Goal: Task Accomplishment & Management: Manage account settings

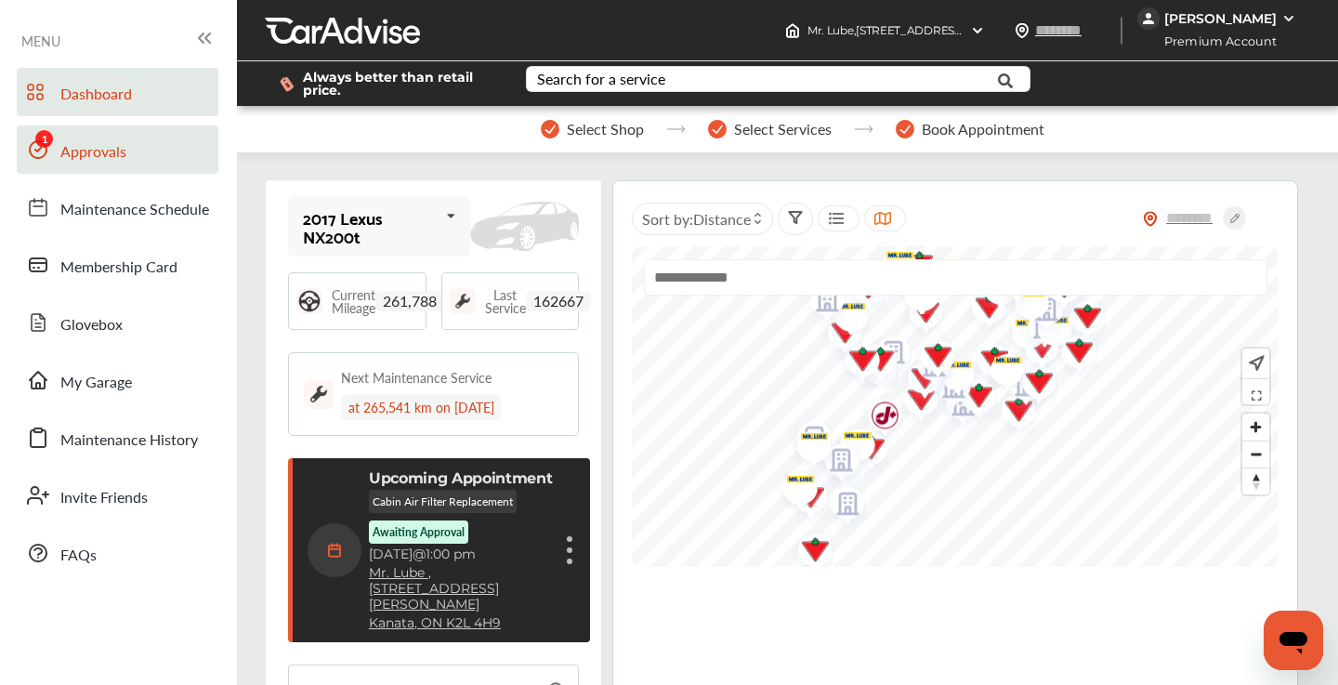
click at [144, 154] on link "Approvals" at bounding box center [118, 149] width 202 height 48
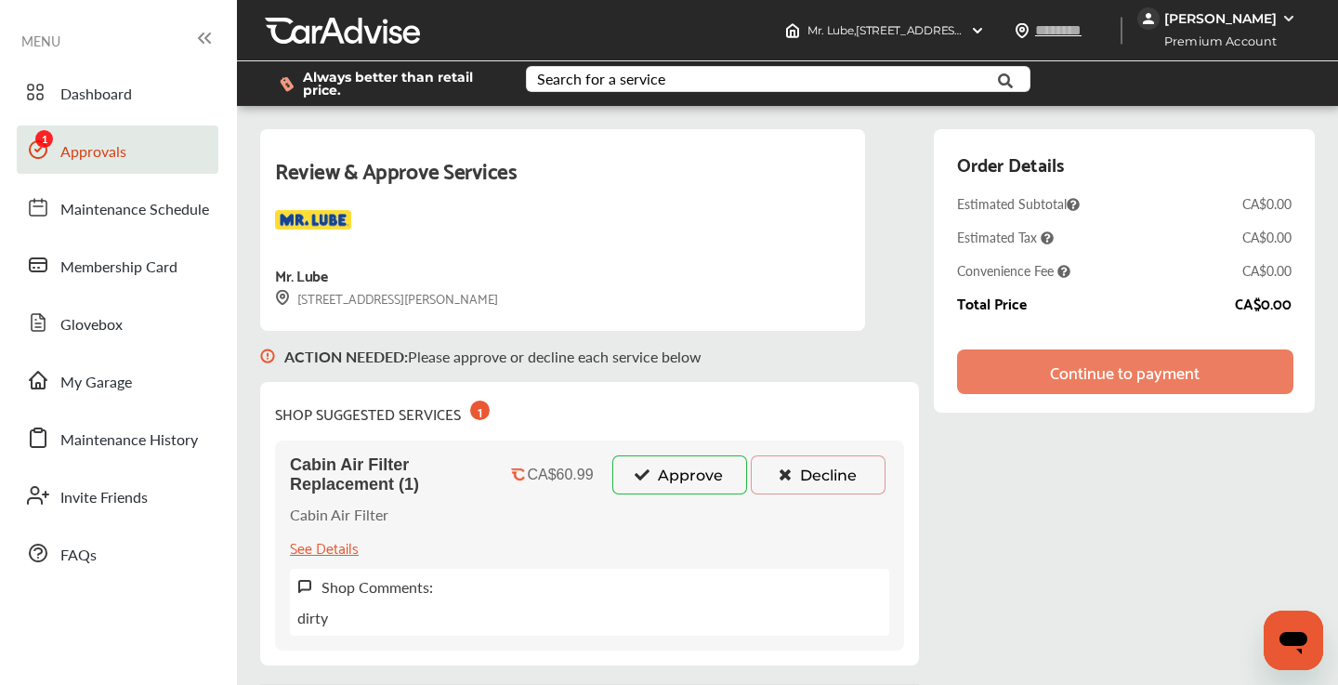
click at [663, 468] on button "Approve" at bounding box center [679, 474] width 135 height 39
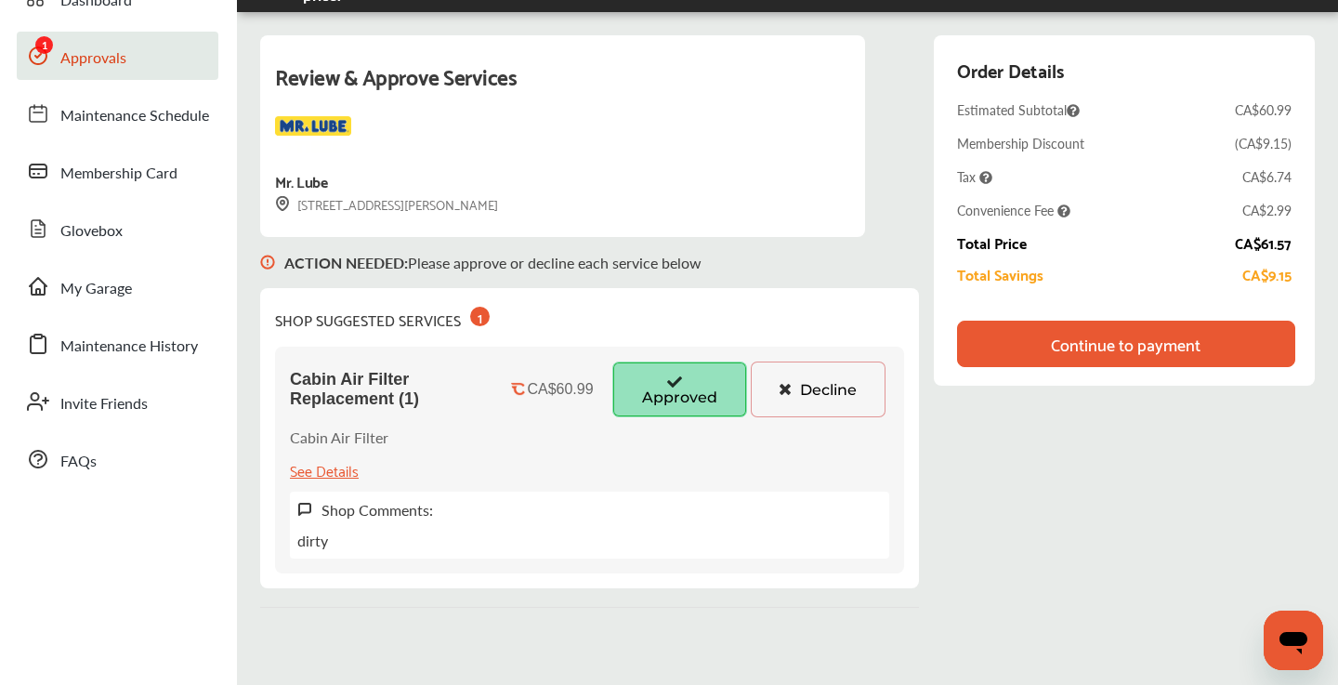
scroll to position [96, 0]
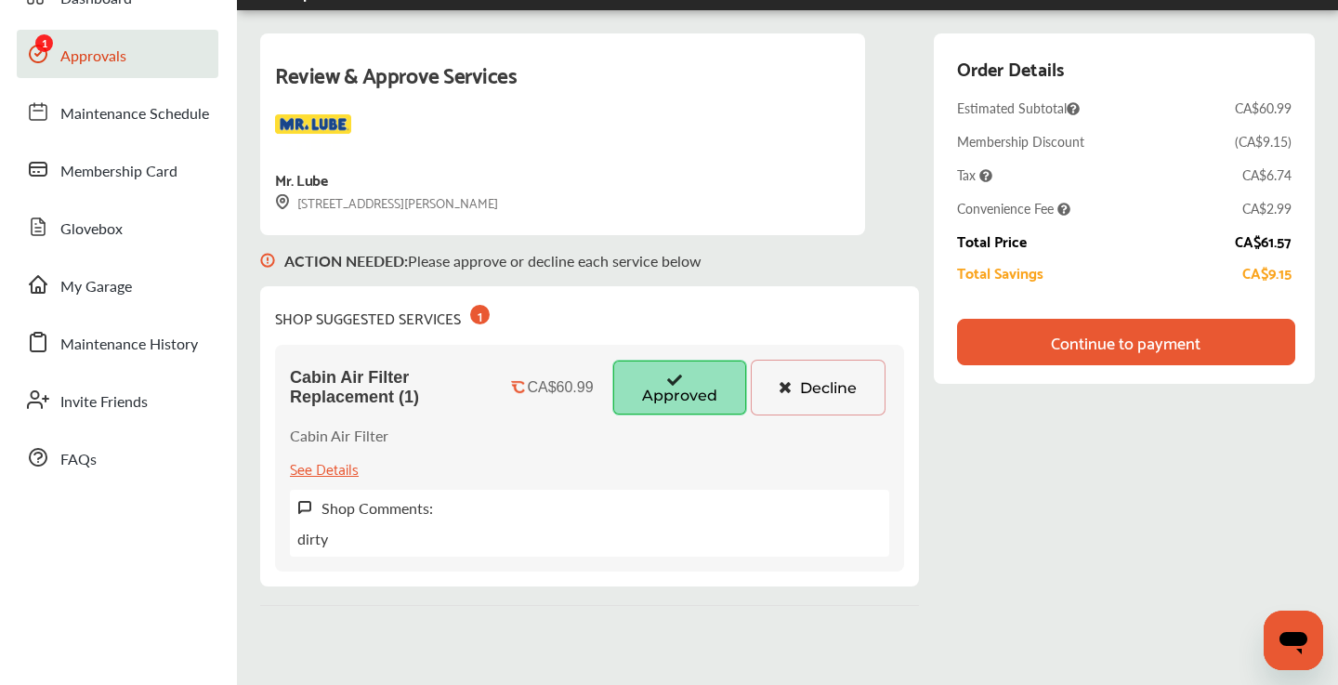
click at [1099, 347] on div "Continue to payment" at bounding box center [1126, 342] width 150 height 19
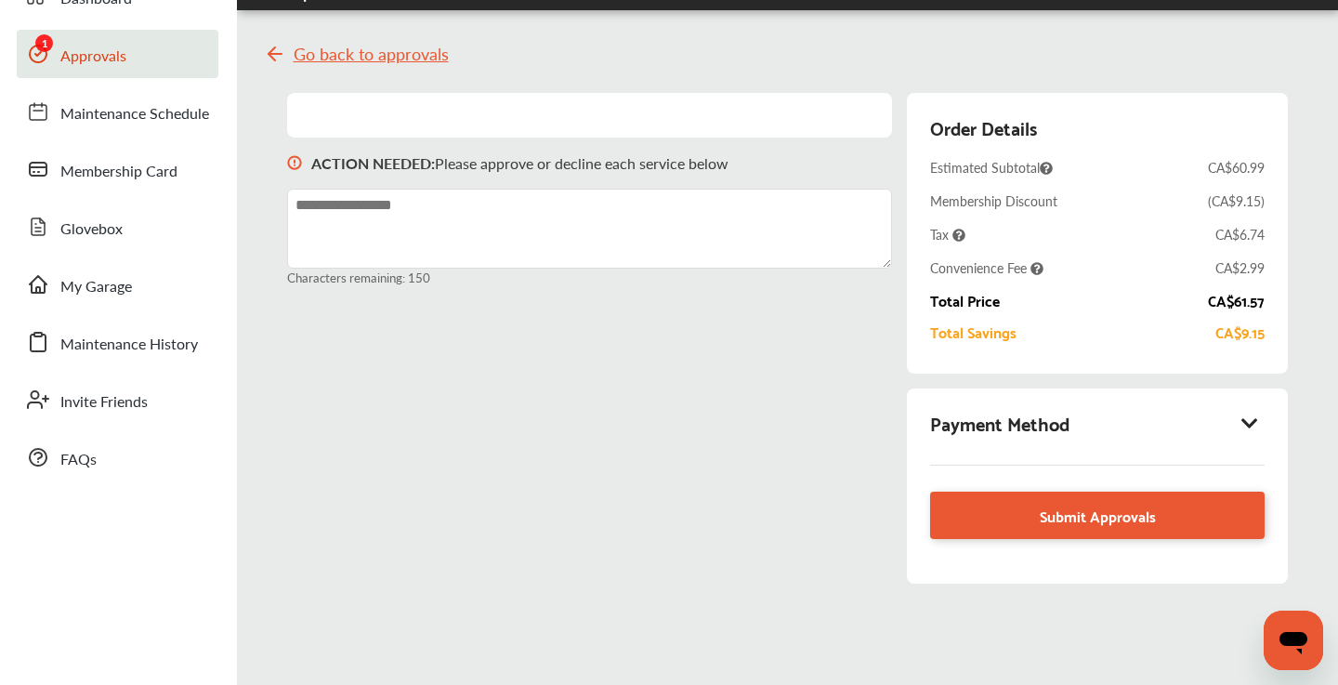
click at [1252, 422] on icon at bounding box center [1250, 422] width 22 height 19
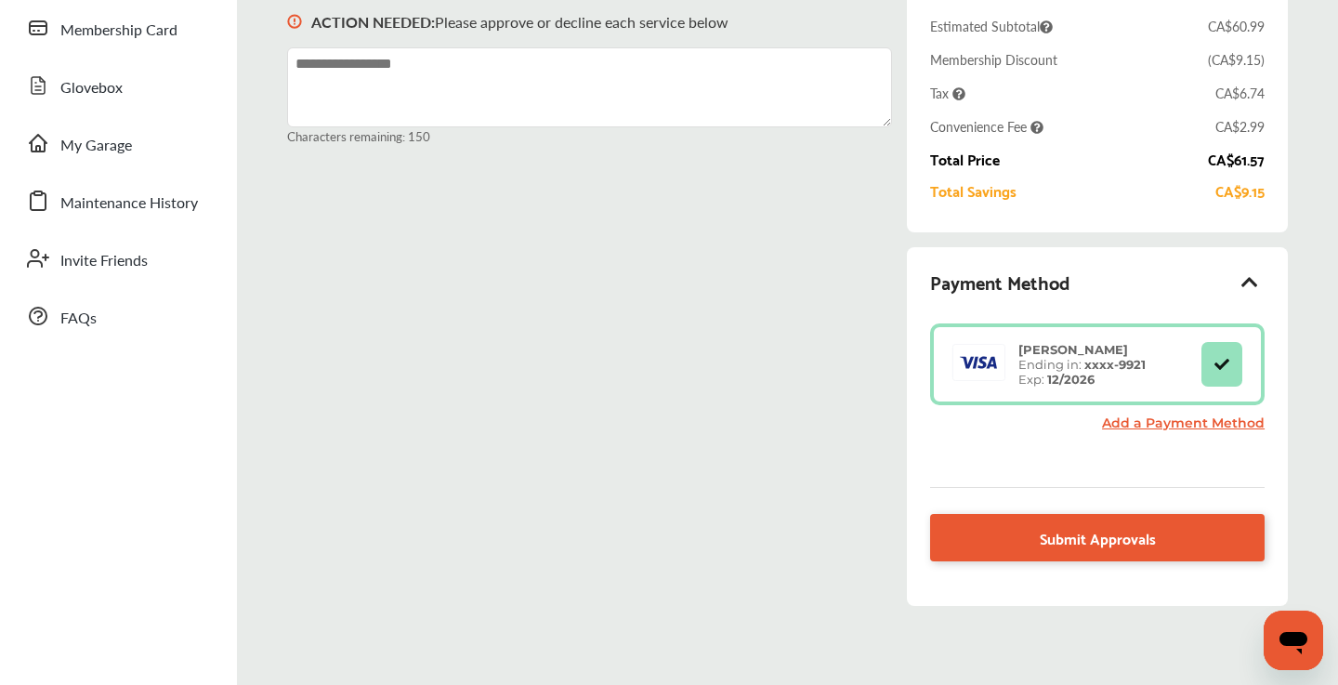
scroll to position [246, 0]
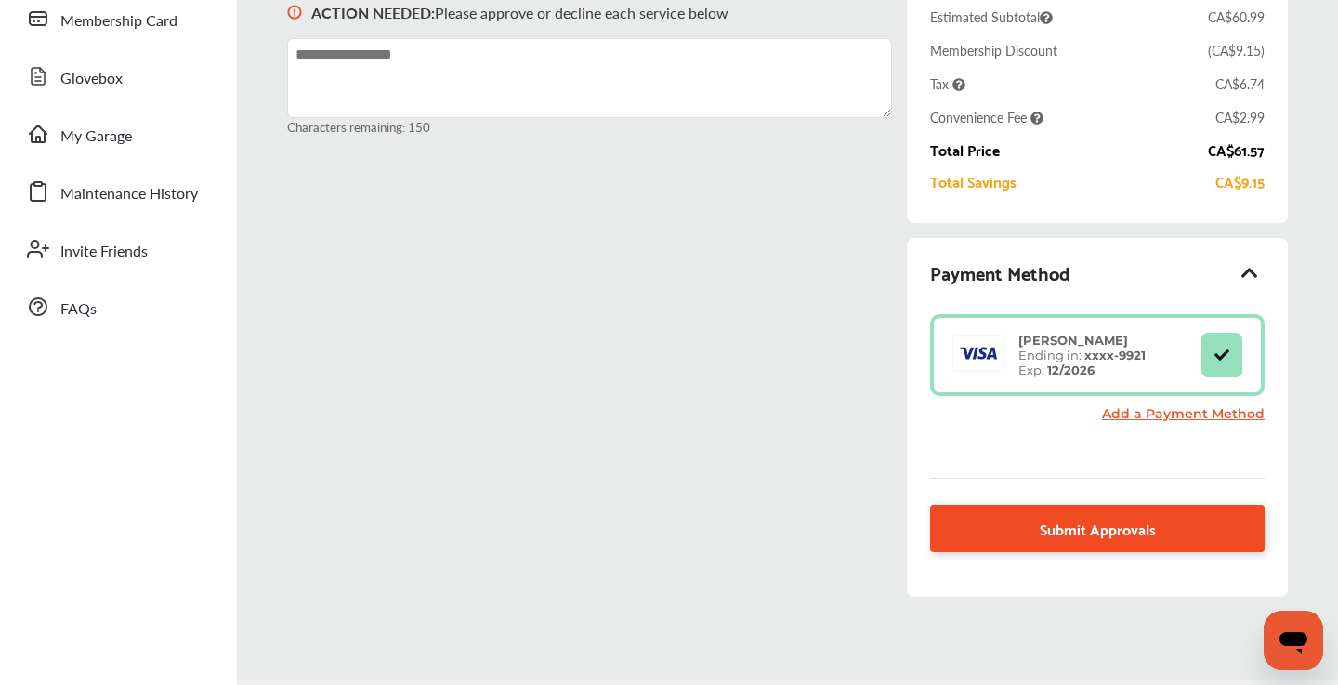
click at [1043, 523] on span "Submit Approvals" at bounding box center [1098, 528] width 116 height 25
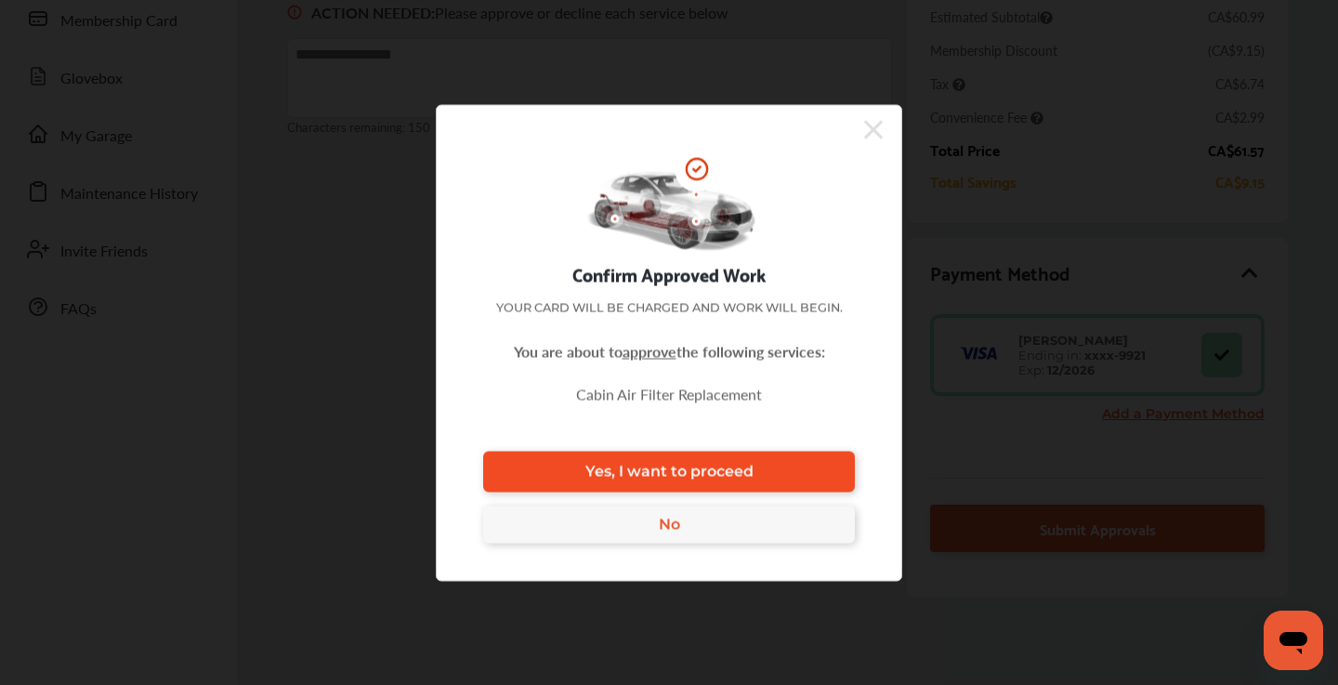
click at [672, 466] on span "Yes, I want to proceed" at bounding box center [669, 472] width 168 height 18
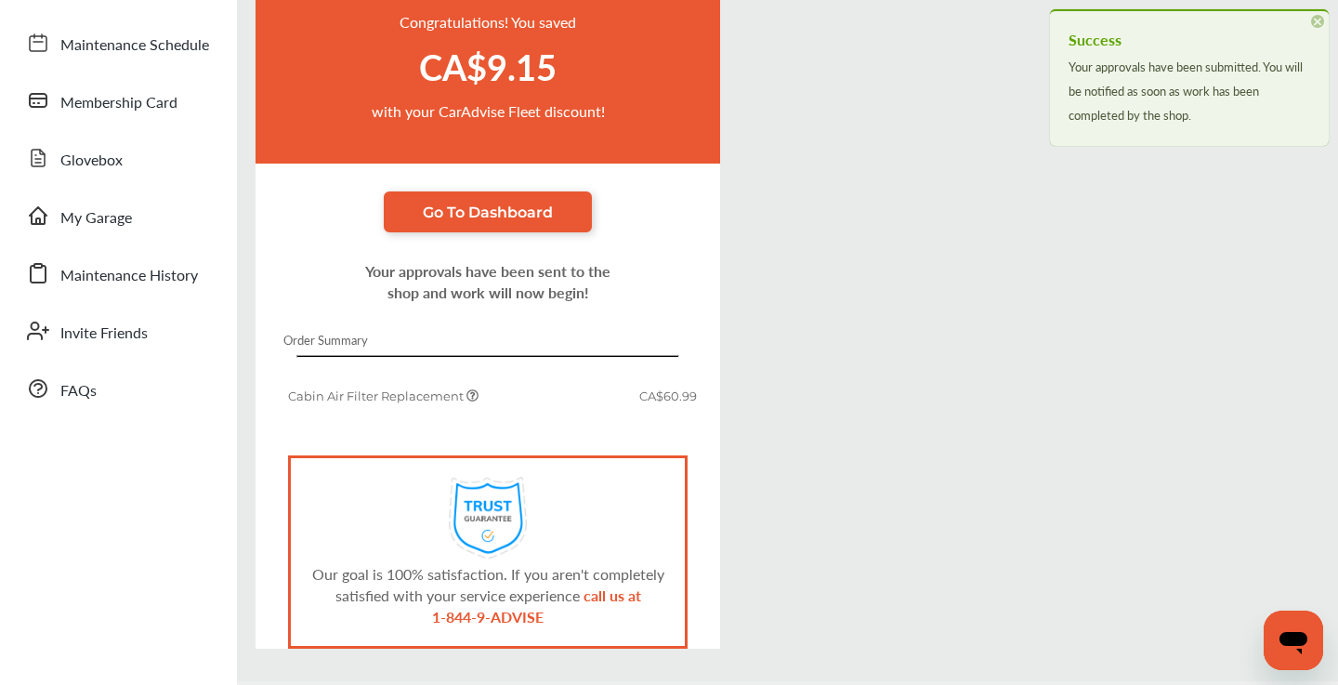
scroll to position [229, 0]
